Goal: Task Accomplishment & Management: Use online tool/utility

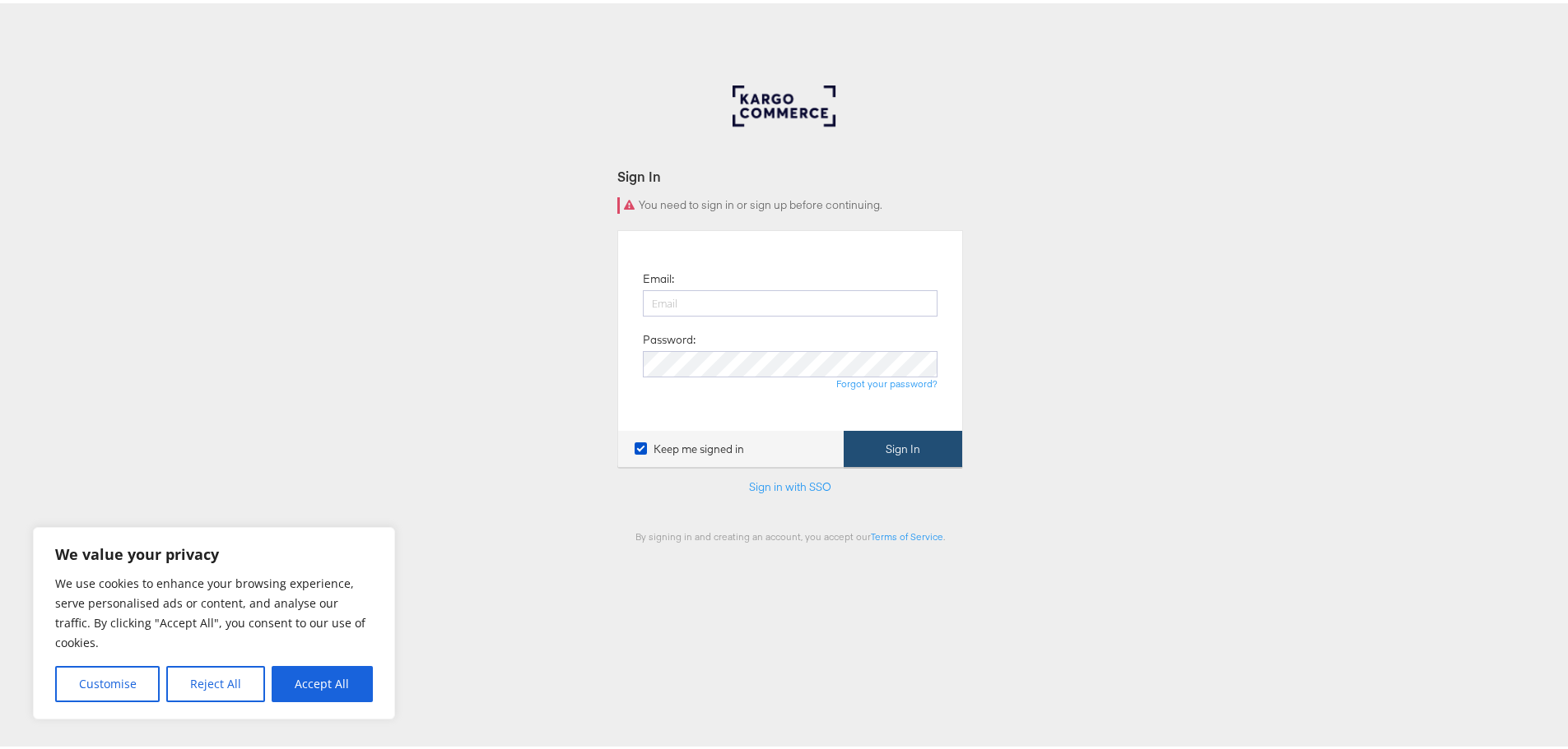
type input "[EMAIL_ADDRESS][DOMAIN_NAME]"
click at [911, 438] on button "Sign In" at bounding box center [902, 446] width 119 height 37
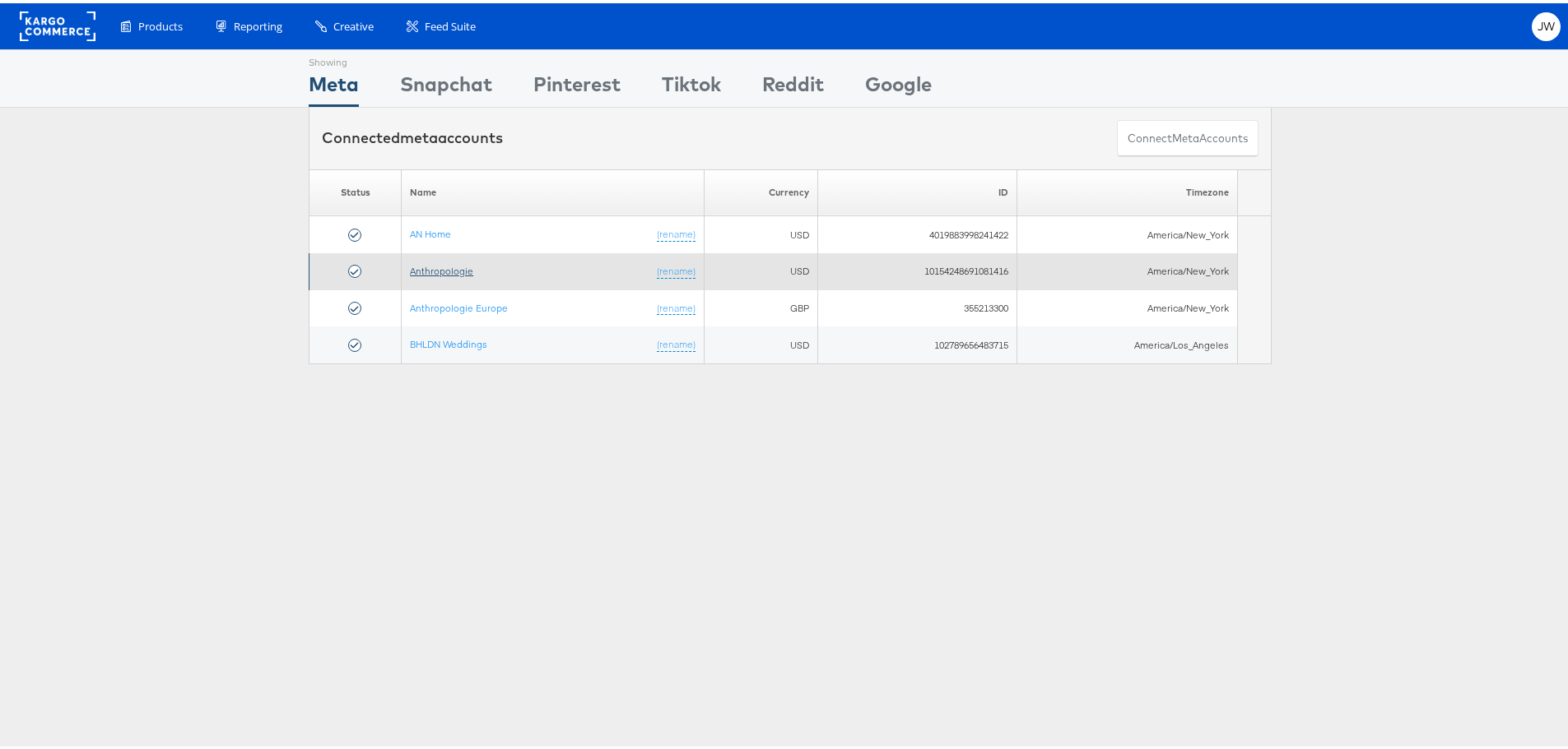
click at [438, 269] on link "Anthropologie" at bounding box center [441, 267] width 64 height 12
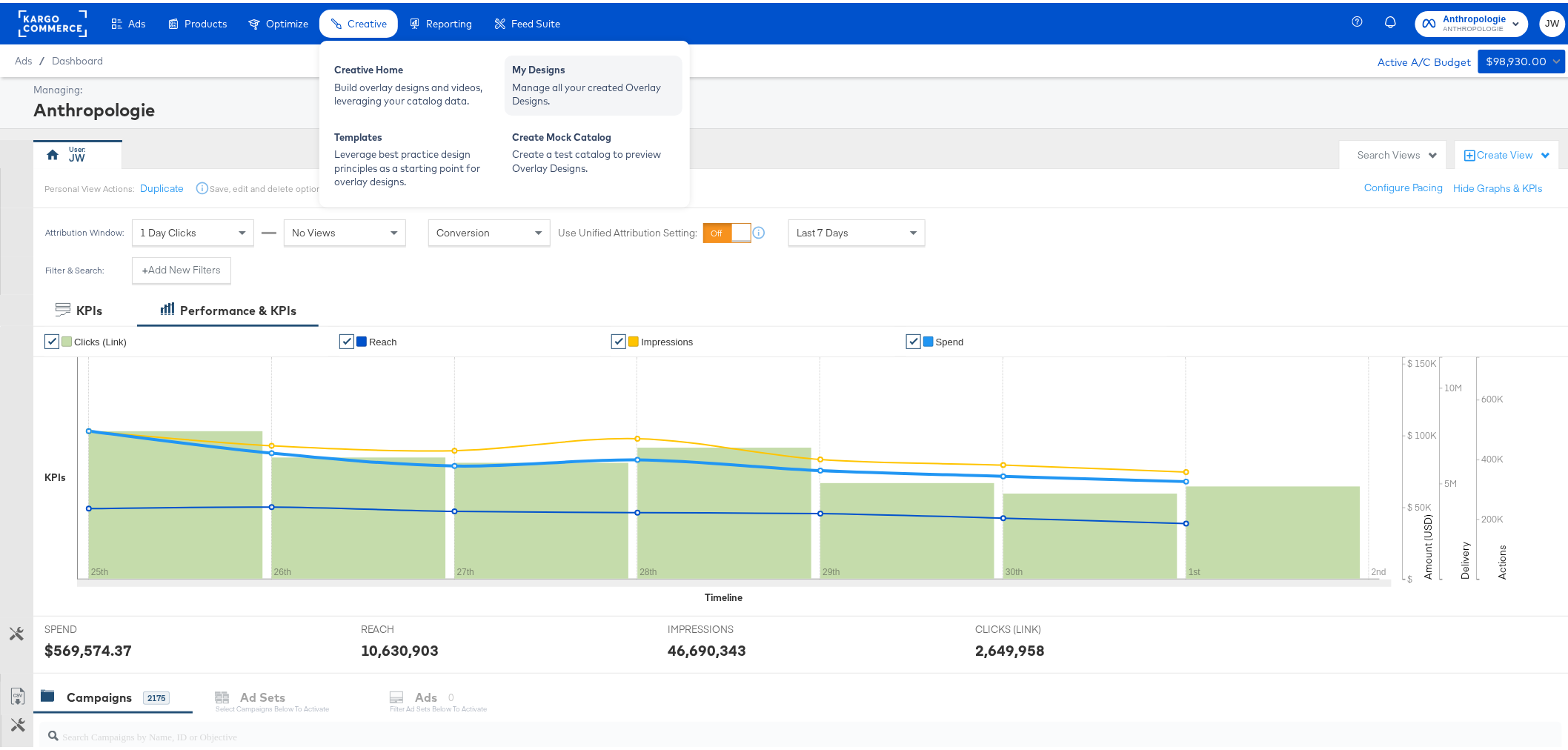
click at [606, 91] on div "Manage all your created Overlay Designs." at bounding box center [593, 91] width 163 height 27
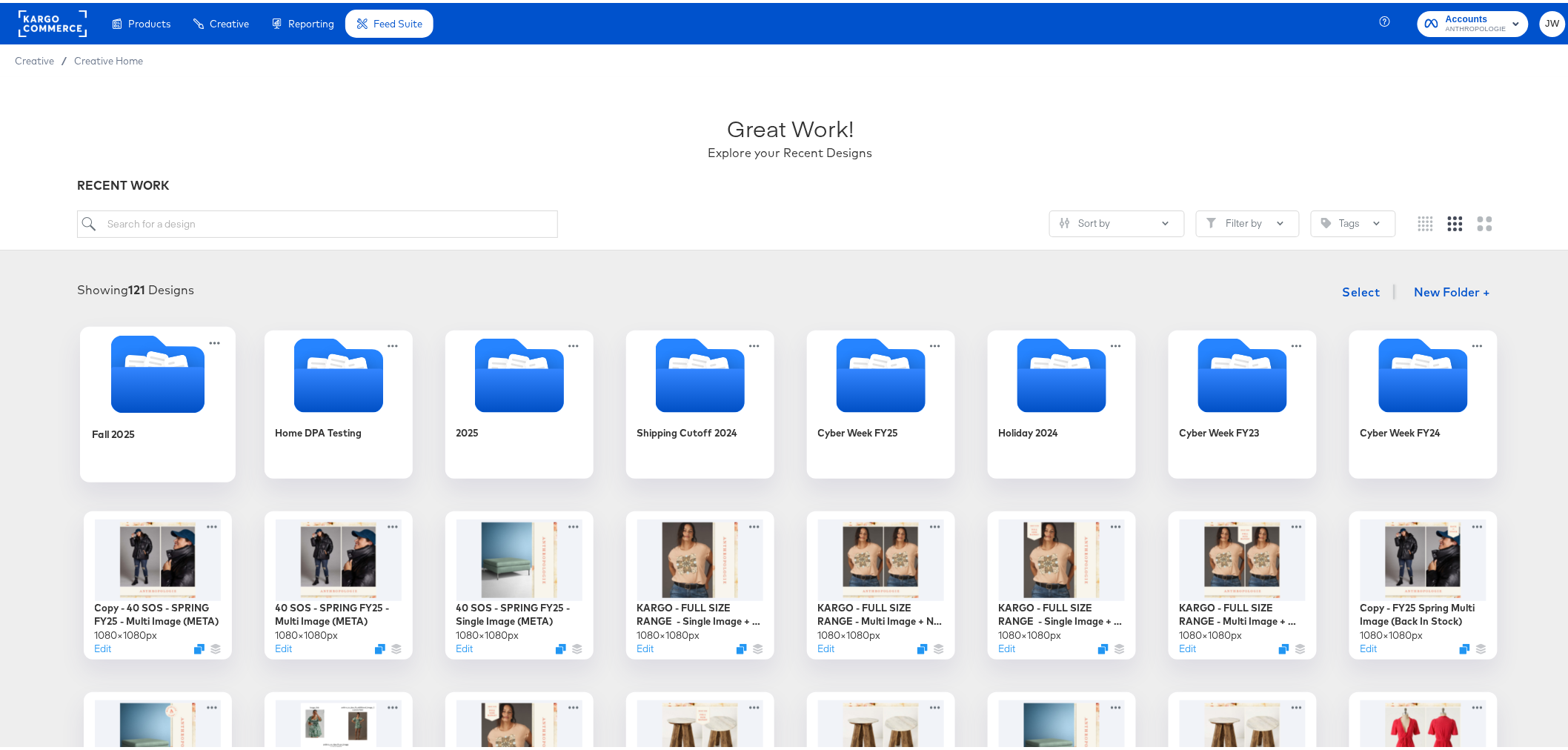
click at [154, 403] on icon "Folder" at bounding box center [156, 387] width 93 height 46
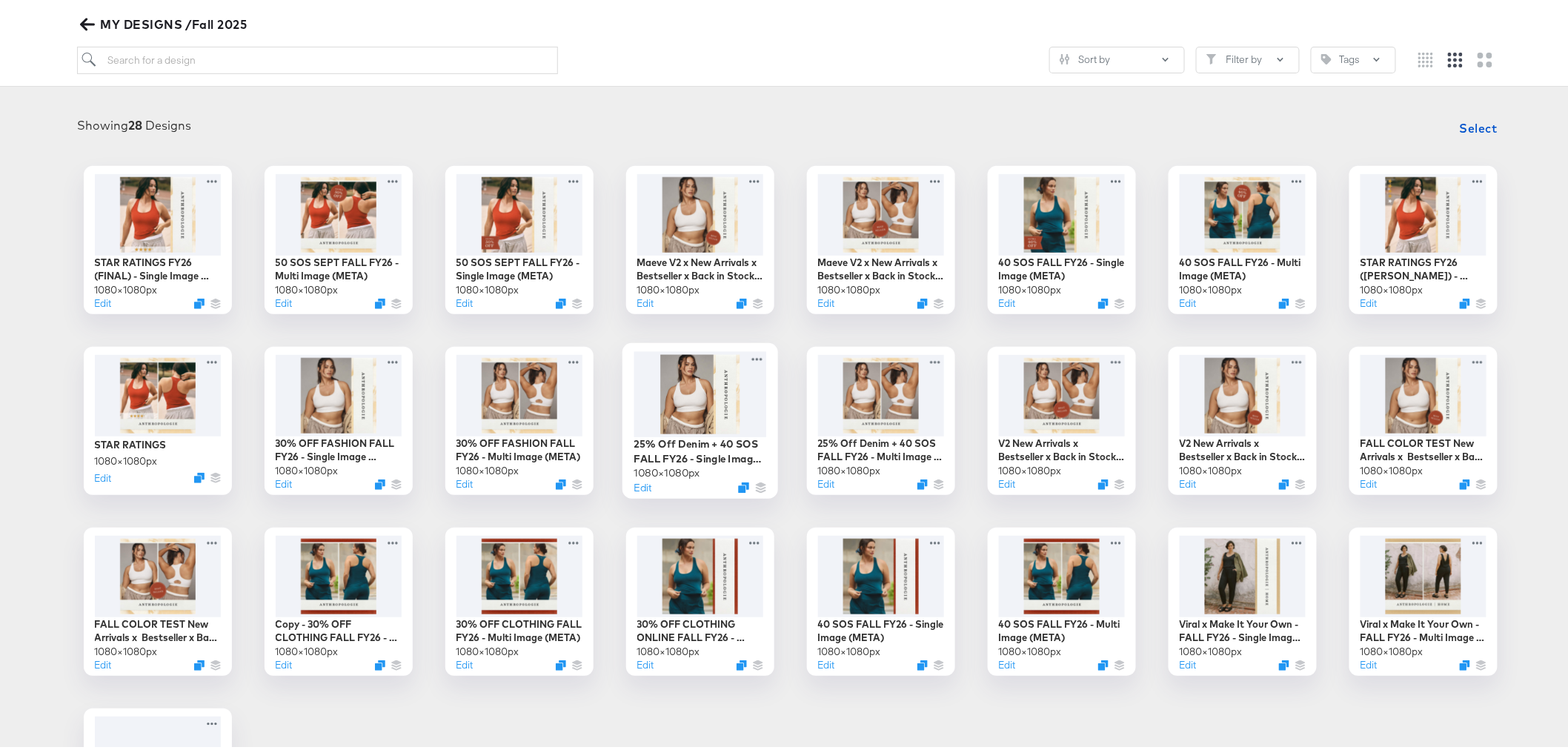
scroll to position [165, 0]
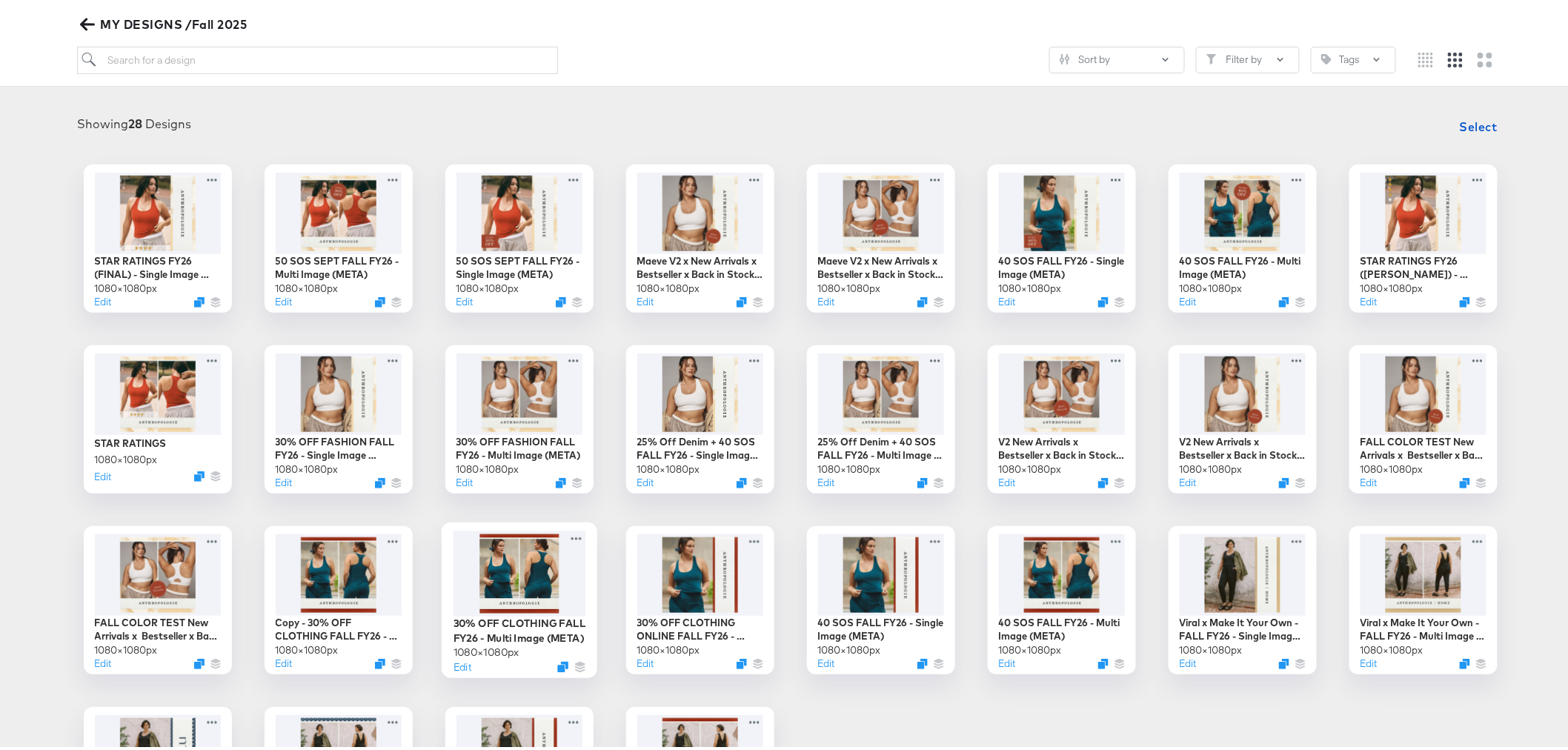
click at [501, 554] on div at bounding box center [518, 571] width 132 height 86
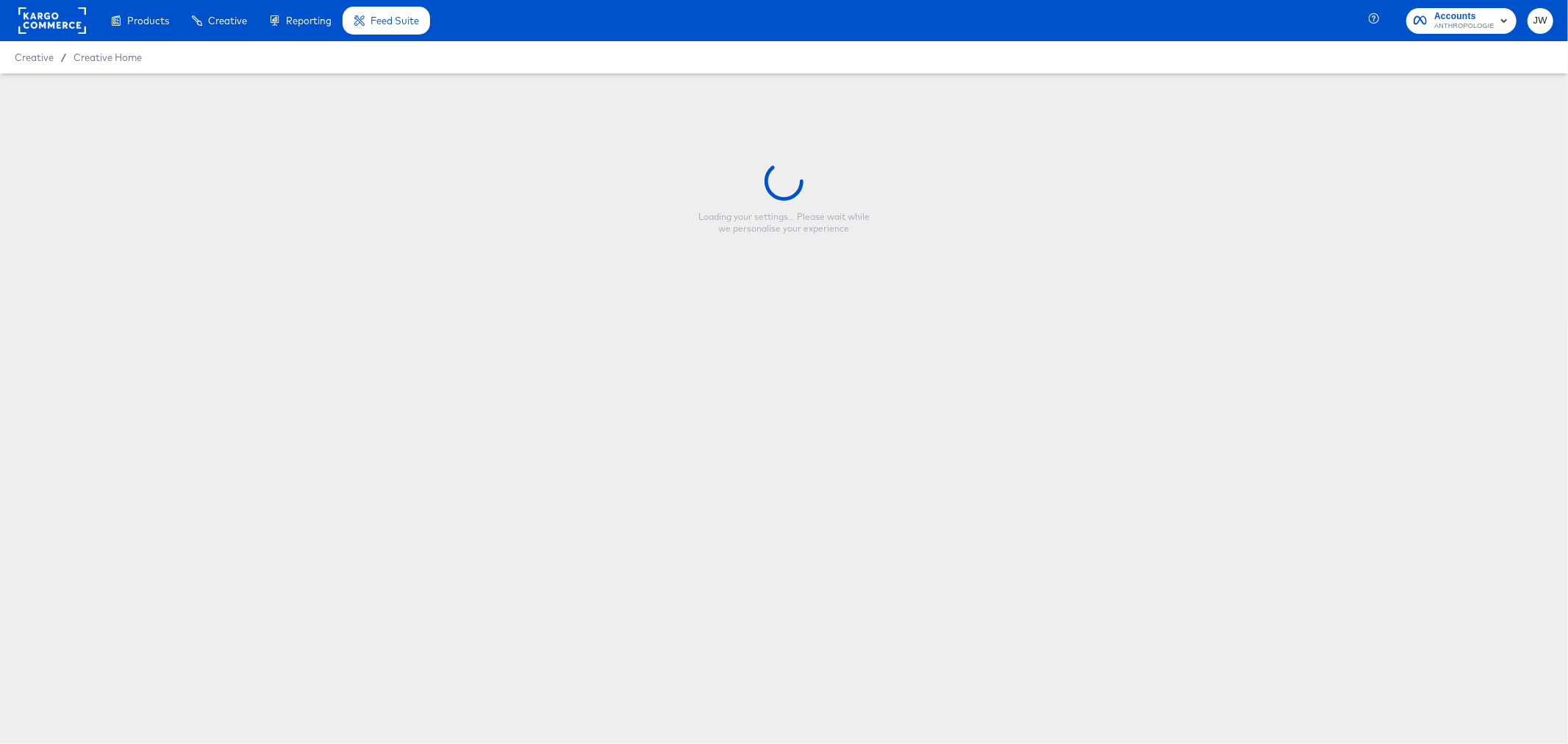
type input "30% OFF CLOTHING FALL FY26 - Multi Image (META)"
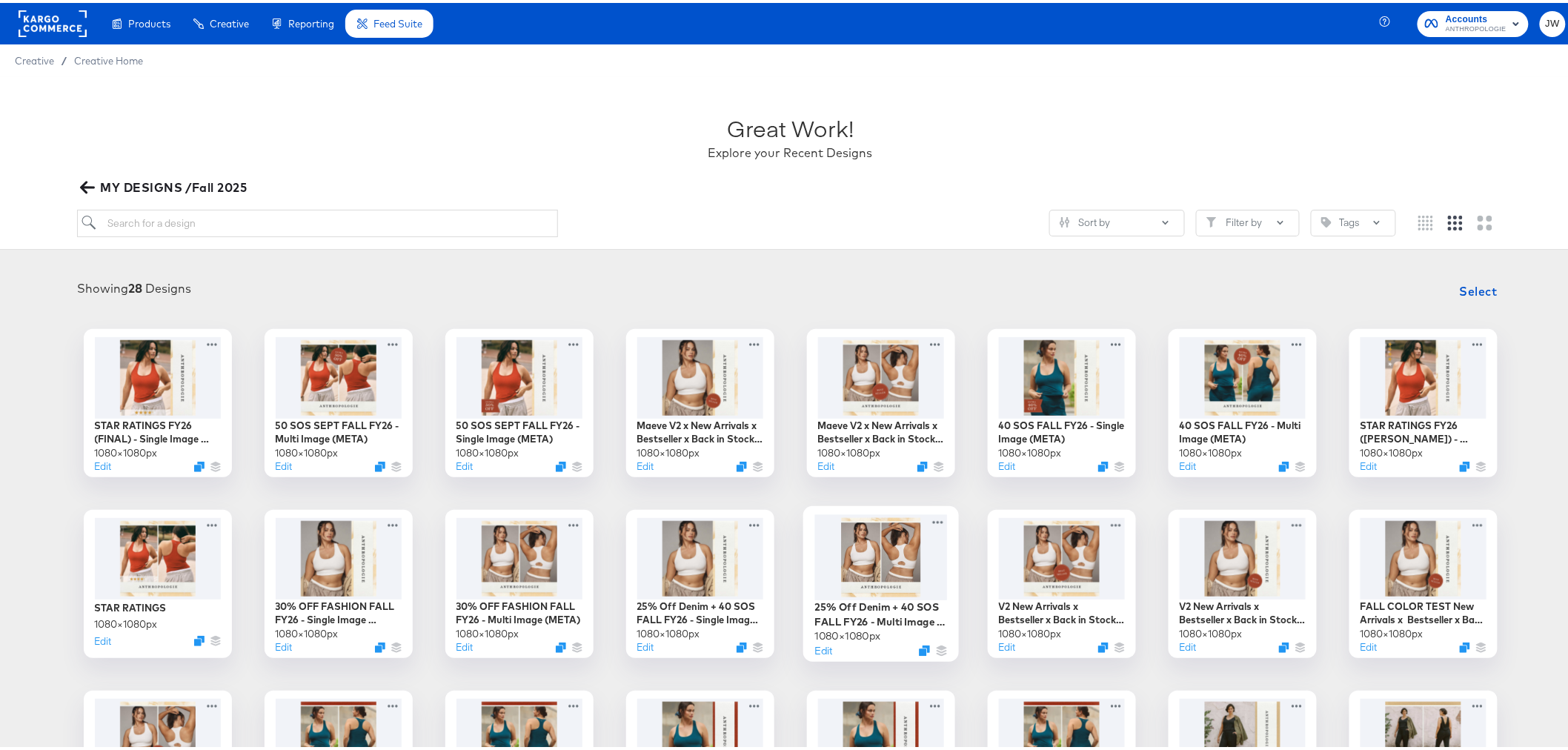
click at [883, 547] on div at bounding box center [880, 554] width 132 height 86
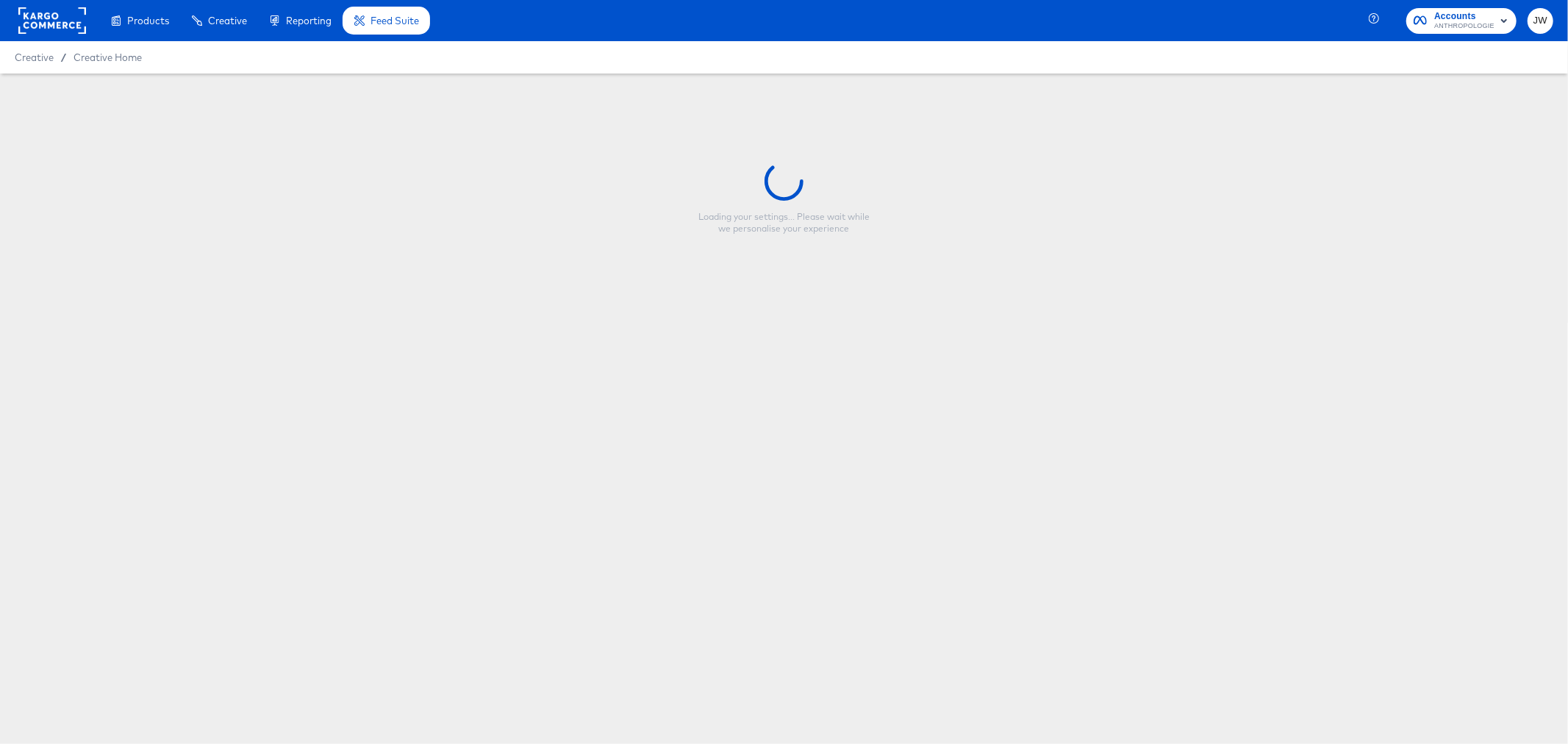
type input "25% Off Denim + 40 SOS FALL FY26 - Multi Image (META)"
